Goal: Task Accomplishment & Management: Manage account settings

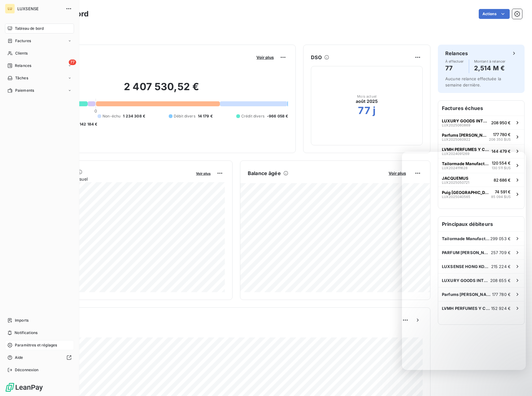
click at [13, 347] on div "Paramètres et réglages" at bounding box center [39, 345] width 69 height 10
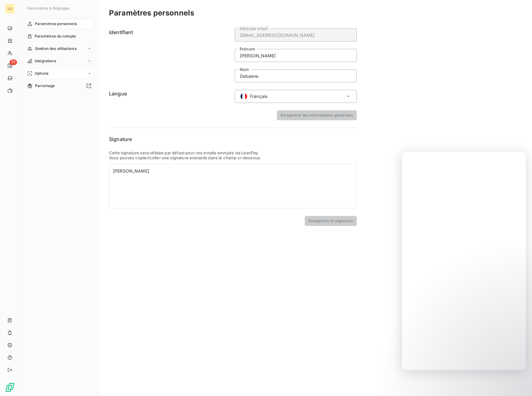
click at [56, 73] on div "Options" at bounding box center [59, 73] width 69 height 10
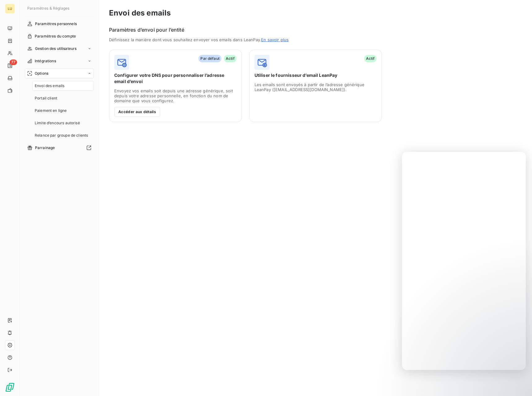
click at [179, 77] on span "Configurer votre DNS pour personnaliser l’adresse email d’envoi" at bounding box center [175, 78] width 122 height 12
click at [159, 106] on div "Par défaut Actif Configurer votre DNS pour personnaliser l’adresse email d’envo…" at bounding box center [175, 86] width 133 height 72
click at [154, 111] on button "Accéder aux détails" at bounding box center [137, 112] width 46 height 10
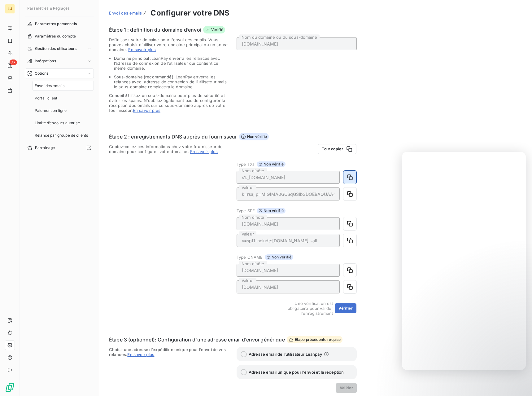
click at [348, 177] on icon "button" at bounding box center [350, 177] width 6 height 6
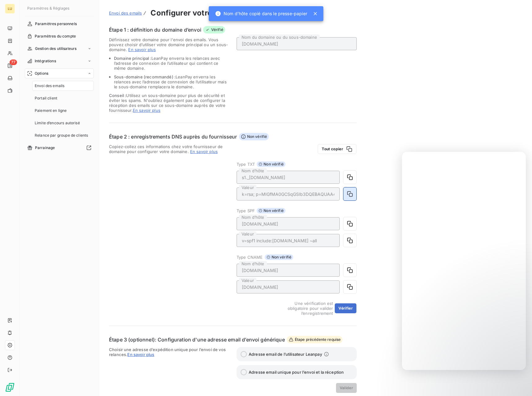
click at [349, 194] on icon "button" at bounding box center [350, 194] width 6 height 6
click at [347, 273] on icon "button" at bounding box center [350, 270] width 6 height 6
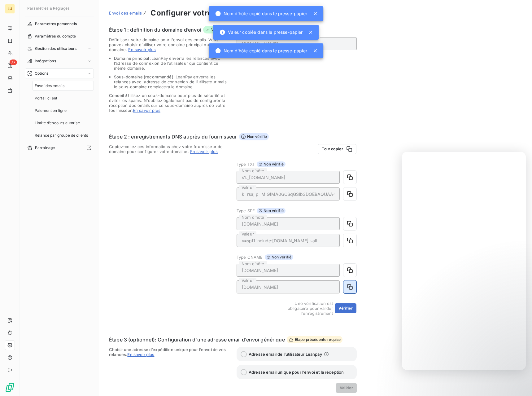
click at [347, 288] on icon "button" at bounding box center [350, 287] width 6 height 6
